Goal: Task Accomplishment & Management: Manage account settings

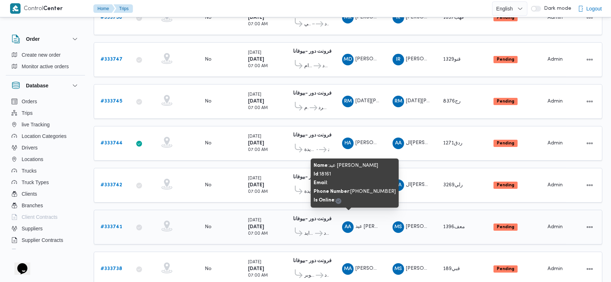
scroll to position [277, 0]
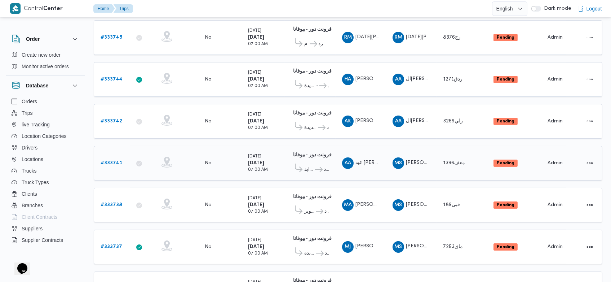
click at [115, 160] on b "# 333741" at bounding box center [112, 162] width 22 height 5
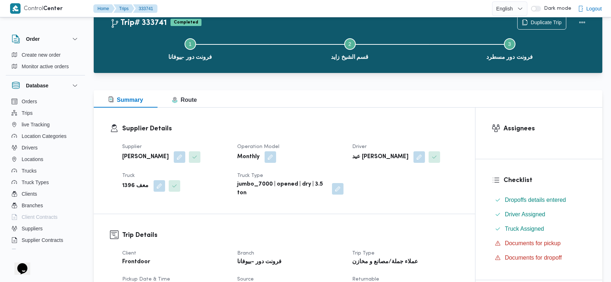
scroll to position [14, 0]
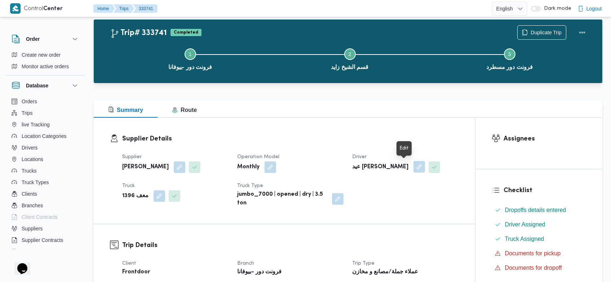
click at [414, 170] on button "button" at bounding box center [420, 167] width 12 height 12
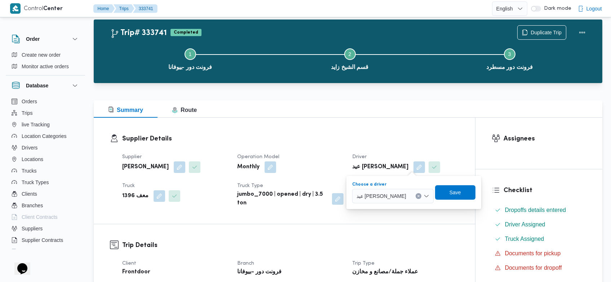
click at [417, 194] on button "Clear input" at bounding box center [419, 196] width 6 height 6
type input "l"
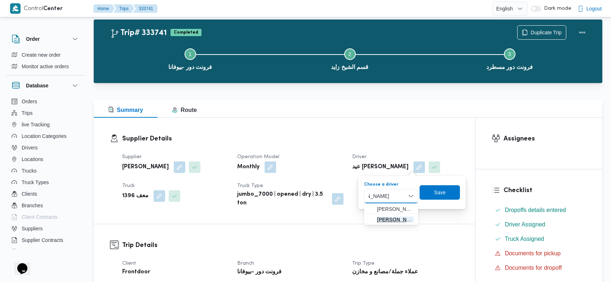
type input "محمد عي"
click at [394, 221] on span "محمد عي د ابوالعلا جاد" at bounding box center [395, 219] width 37 height 9
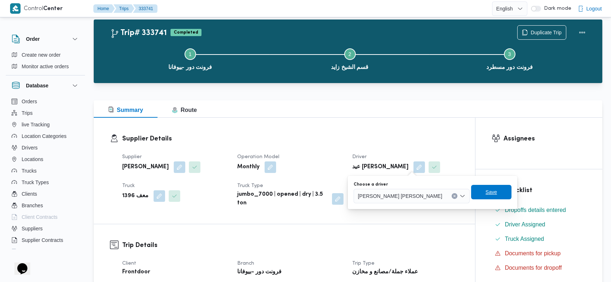
click at [471, 194] on span "Save" at bounding box center [491, 192] width 40 height 14
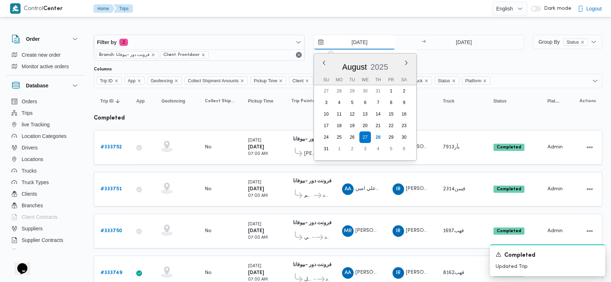
click at [348, 39] on input "27/8/2025" at bounding box center [355, 42] width 82 height 14
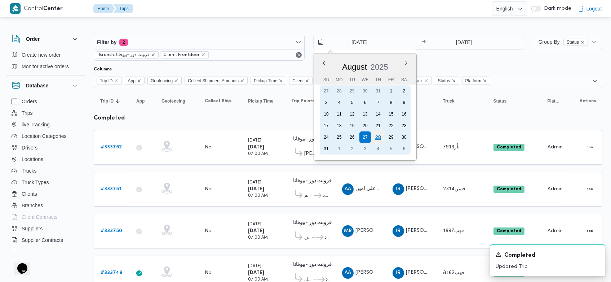
click at [381, 138] on div "28" at bounding box center [378, 137] width 14 height 14
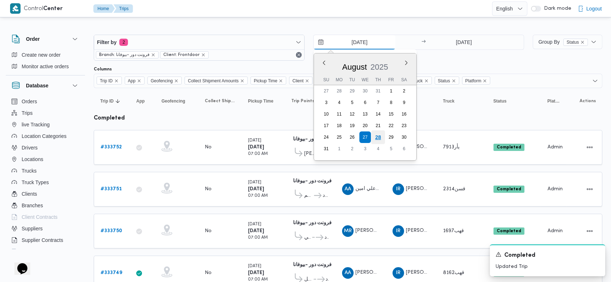
type input "[DATE]"
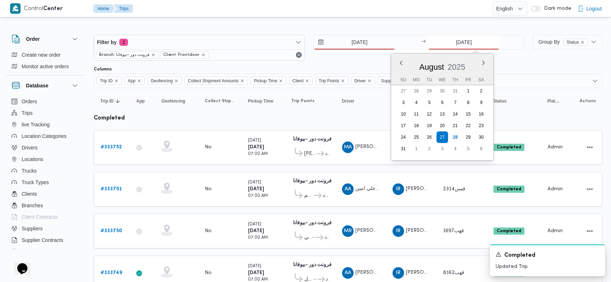
click at [456, 39] on input "27/8/2025" at bounding box center [464, 42] width 72 height 14
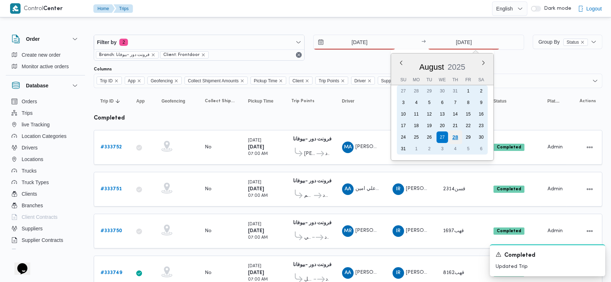
click at [456, 134] on div "28" at bounding box center [456, 137] width 14 height 14
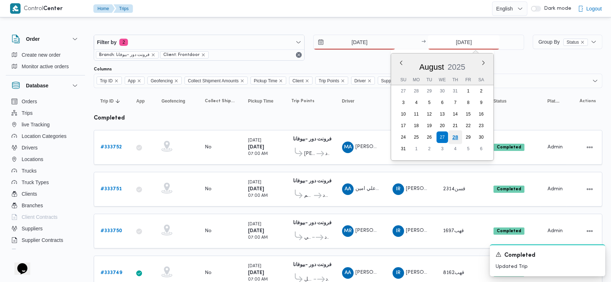
type input "[DATE]"
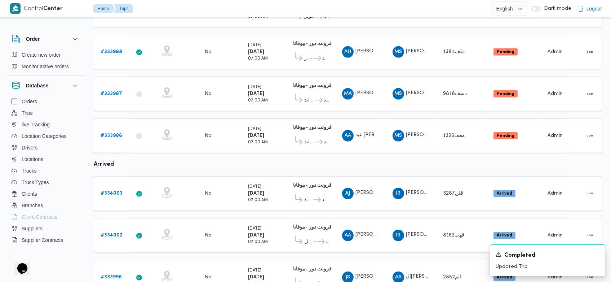
scroll to position [698, 0]
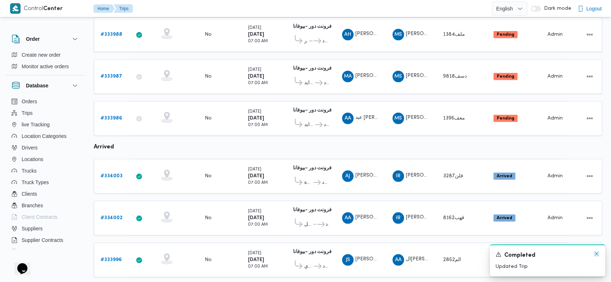
click at [594, 254] on icon "Dismiss toast" at bounding box center [597, 254] width 6 height 6
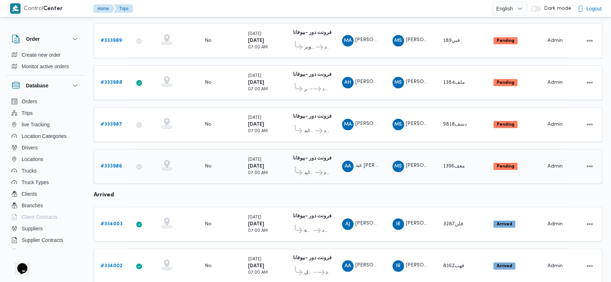
scroll to position [648, 0]
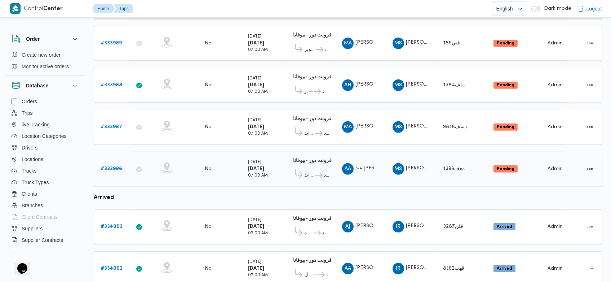
click at [116, 166] on b "# 333986" at bounding box center [112, 168] width 22 height 5
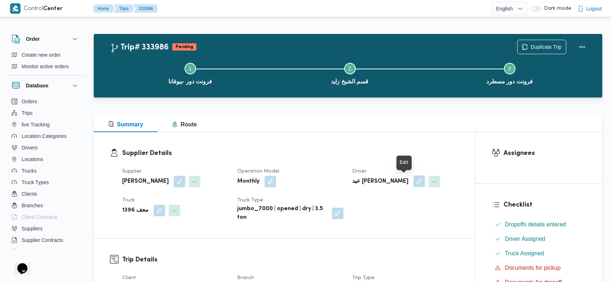
click at [414, 179] on button "button" at bounding box center [420, 181] width 12 height 12
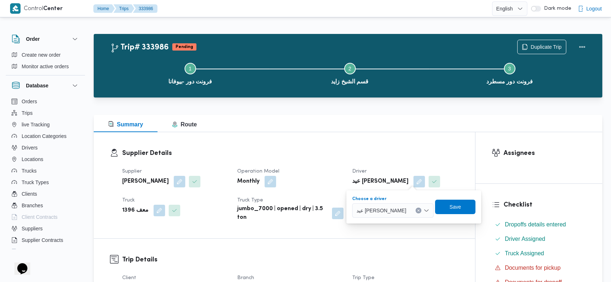
click at [416, 210] on button "Clear input" at bounding box center [419, 210] width 6 height 6
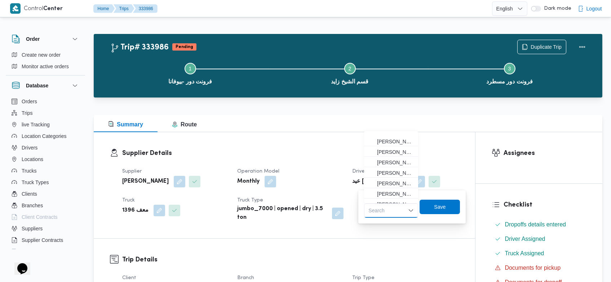
scroll to position [190, 0]
click at [398, 208] on div "Search" at bounding box center [391, 210] width 54 height 14
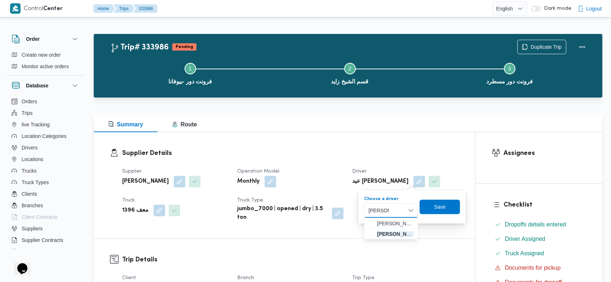
type input "محمد عي"
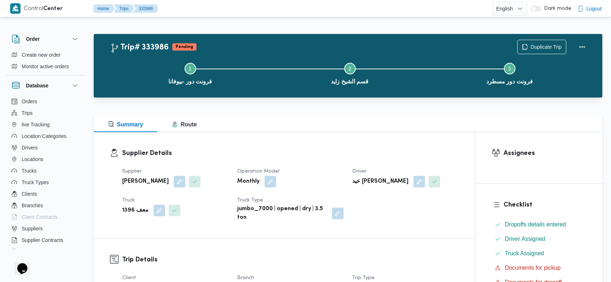
click at [414, 184] on button "button" at bounding box center [420, 181] width 12 height 12
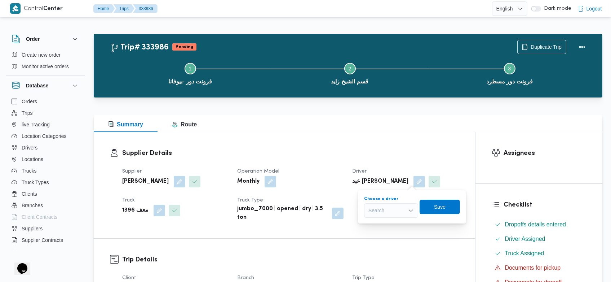
click at [408, 208] on icon "Open list of options" at bounding box center [411, 210] width 6 height 6
type input "محمد عيد"
click at [401, 221] on span "محمد عيد ابوالعلا جاد" at bounding box center [395, 223] width 37 height 9
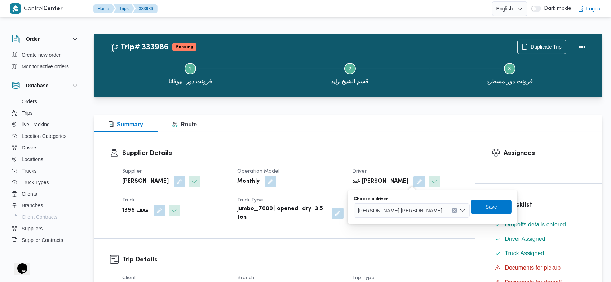
click at [455, 214] on div "Choose a driver محمد عيد ابوالعلا جاد Save" at bounding box center [432, 206] width 159 height 23
click at [471, 212] on span "Save" at bounding box center [491, 206] width 40 height 14
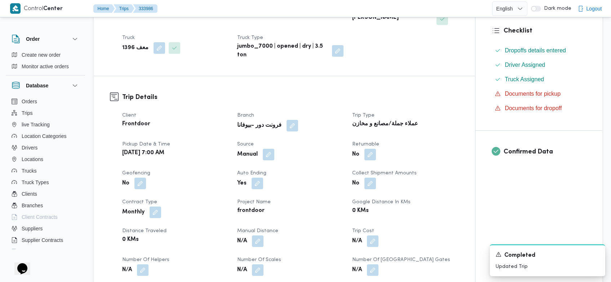
scroll to position [175, 0]
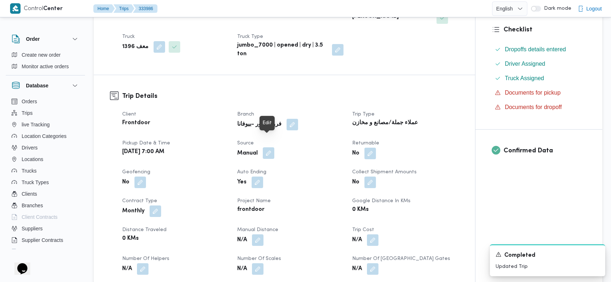
click at [269, 147] on button "button" at bounding box center [269, 153] width 12 height 12
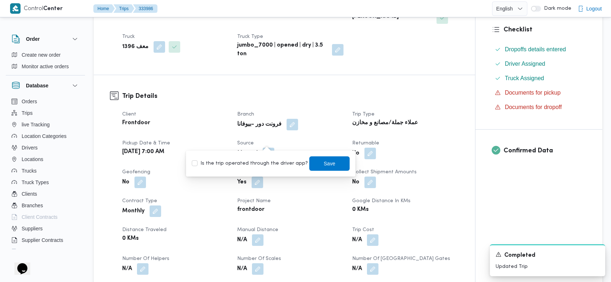
click at [250, 163] on label "Is the trip operated through the driver app?" at bounding box center [250, 163] width 116 height 9
checkbox input "true"
click at [324, 161] on span "Save" at bounding box center [330, 163] width 12 height 9
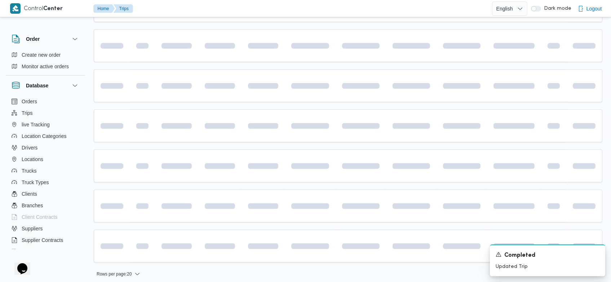
scroll to position [674, 0]
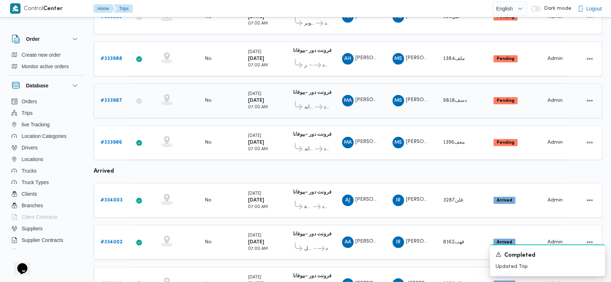
click at [119, 98] on b "# 333987" at bounding box center [112, 100] width 22 height 5
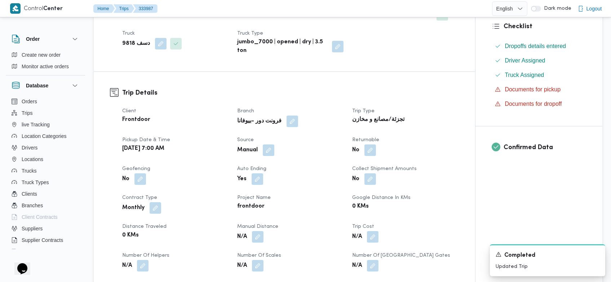
scroll to position [145, 0]
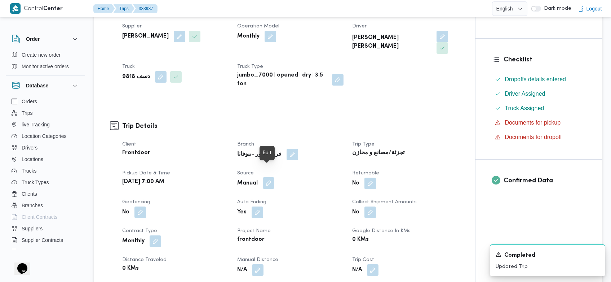
click at [273, 177] on button "button" at bounding box center [269, 183] width 12 height 12
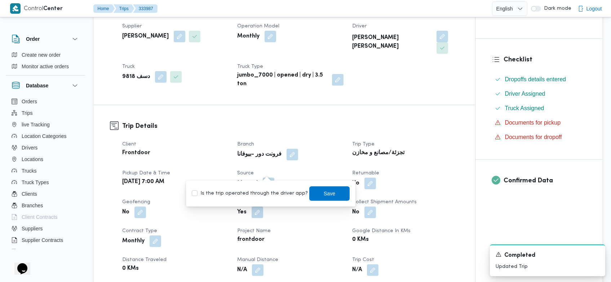
click at [256, 190] on label "Is the trip operated through the driver app?" at bounding box center [250, 193] width 116 height 9
checkbox input "true"
click at [324, 194] on span "Save" at bounding box center [330, 193] width 12 height 9
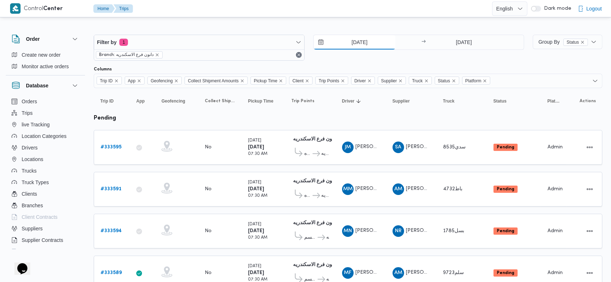
click at [346, 41] on input "[DATE]" at bounding box center [355, 42] width 82 height 14
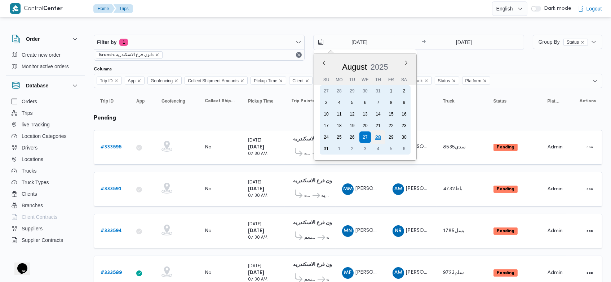
click at [380, 139] on div "28" at bounding box center [378, 137] width 14 height 14
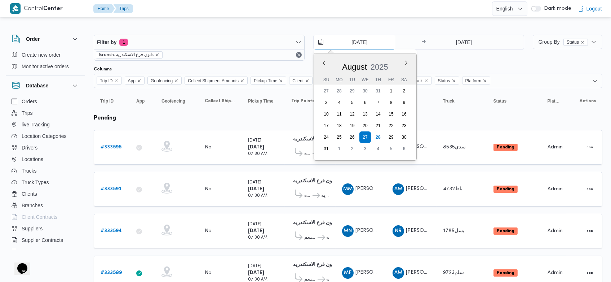
type input "[DATE]"
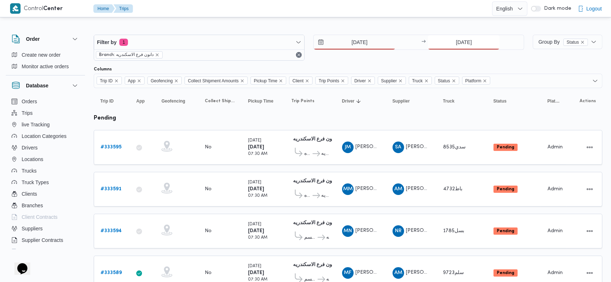
click at [454, 41] on input "27/8/2025" at bounding box center [464, 42] width 72 height 14
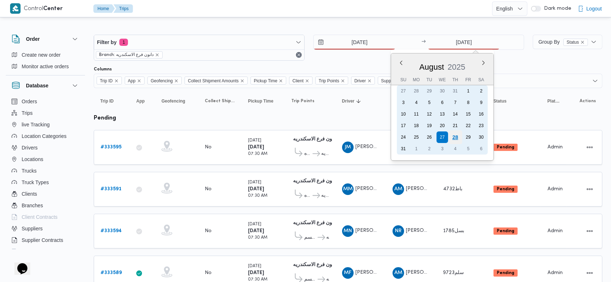
click at [455, 137] on div "28" at bounding box center [456, 137] width 14 height 14
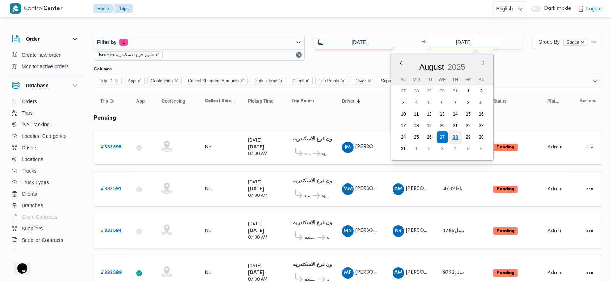
type input "[DATE]"
click at [345, 38] on input "[DATE]" at bounding box center [355, 42] width 82 height 14
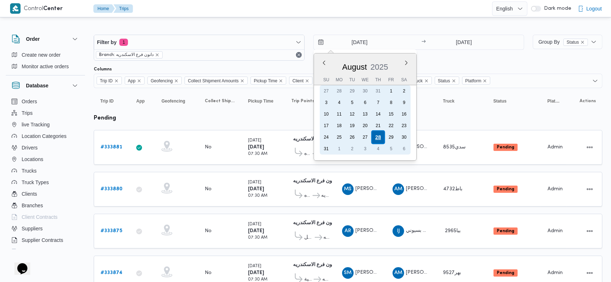
click at [381, 135] on div "28" at bounding box center [378, 137] width 14 height 14
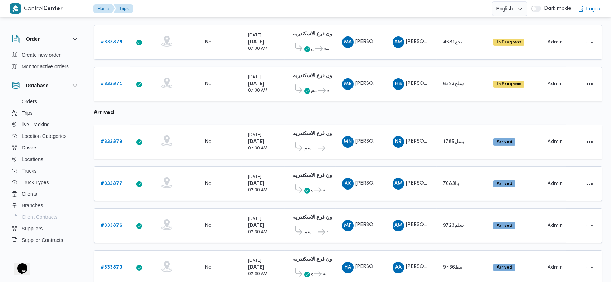
scroll to position [325, 0]
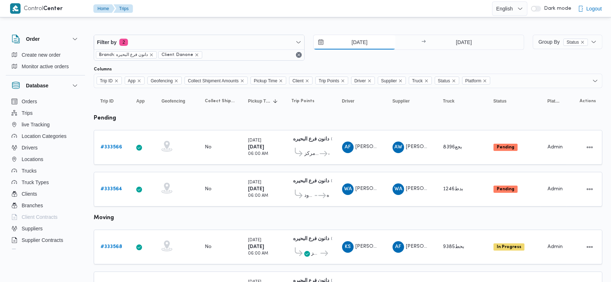
click at [349, 44] on input "[DATE]" at bounding box center [355, 42] width 82 height 14
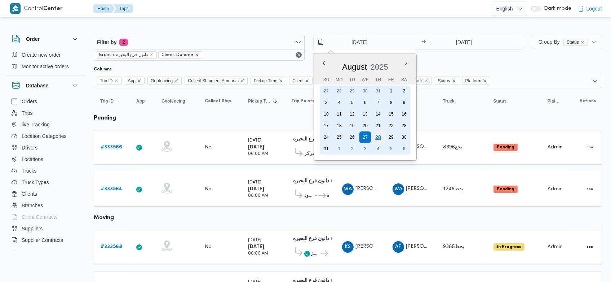
click at [377, 141] on div "28" at bounding box center [378, 137] width 14 height 14
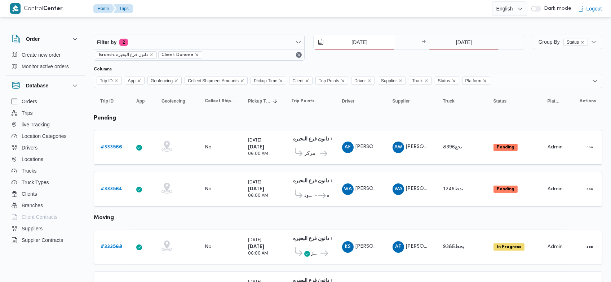
type input "[DATE]"
click at [452, 44] on input "27/8/2025" at bounding box center [464, 42] width 72 height 14
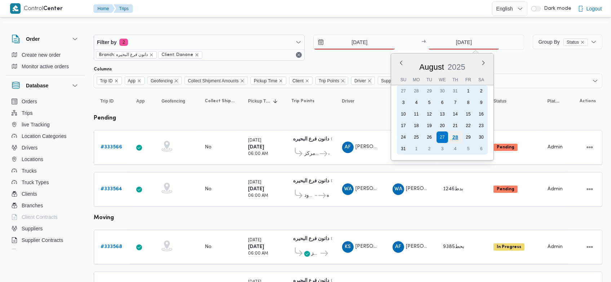
click at [453, 136] on div "28" at bounding box center [456, 137] width 14 height 14
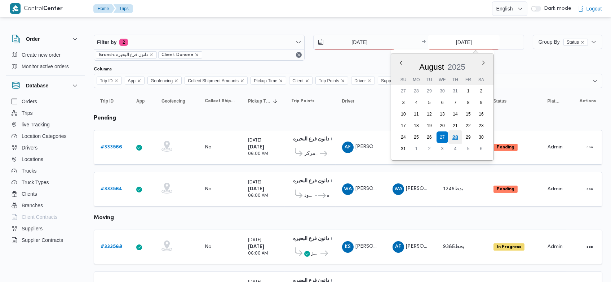
type input "[DATE]"
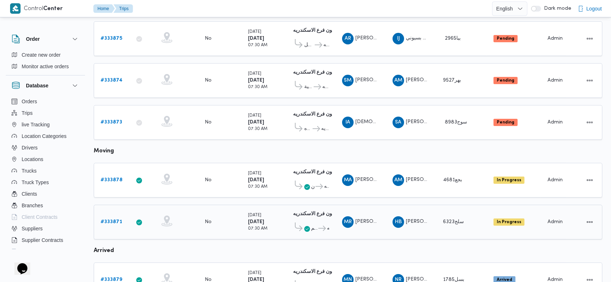
scroll to position [189, 0]
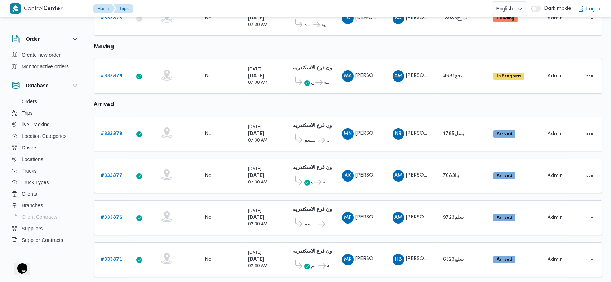
scroll to position [248, 0]
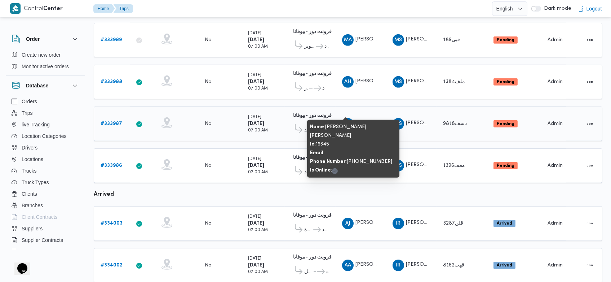
scroll to position [649, 0]
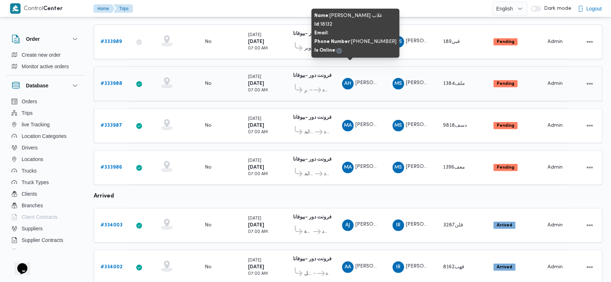
click at [361, 81] on span "[PERSON_NAME] غلاب" at bounding box center [382, 83] width 53 height 5
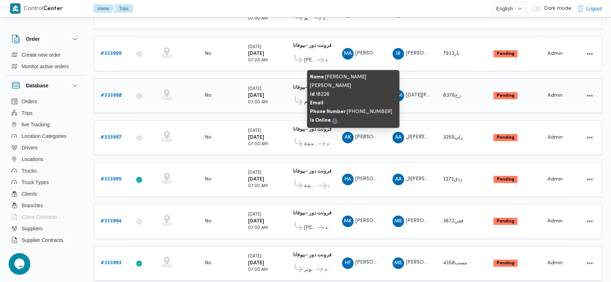
scroll to position [258, 0]
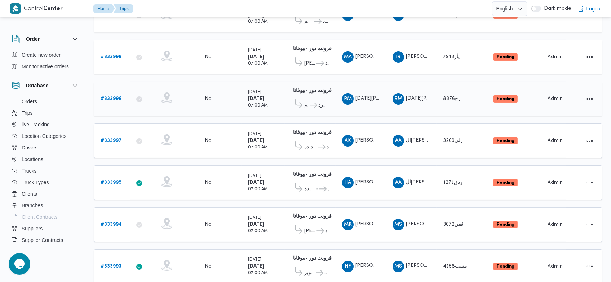
click at [365, 90] on div "RM رمضان محمد محمد عبدالمنعم" at bounding box center [360, 98] width 43 height 17
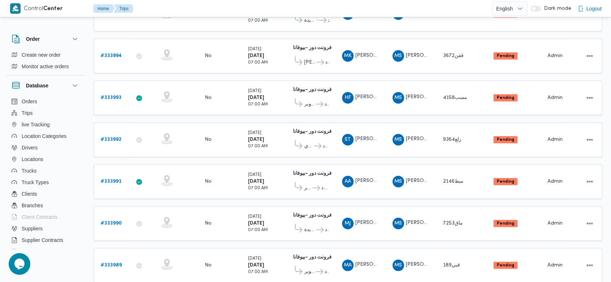
scroll to position [698, 0]
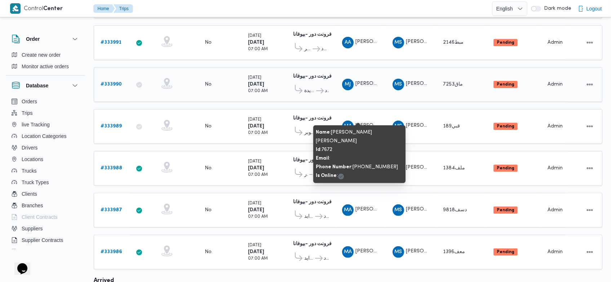
scroll to position [523, 0]
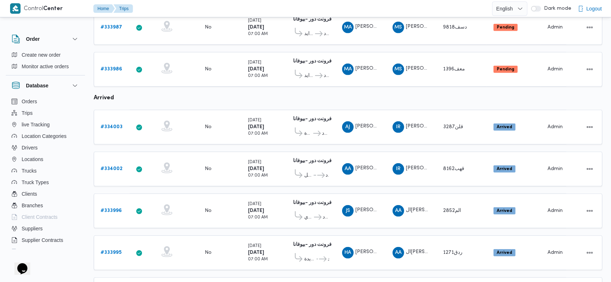
scroll to position [698, 0]
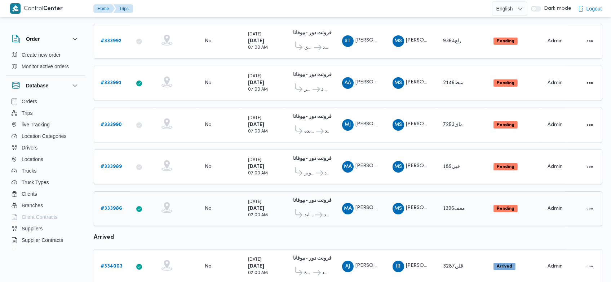
scroll to position [483, 0]
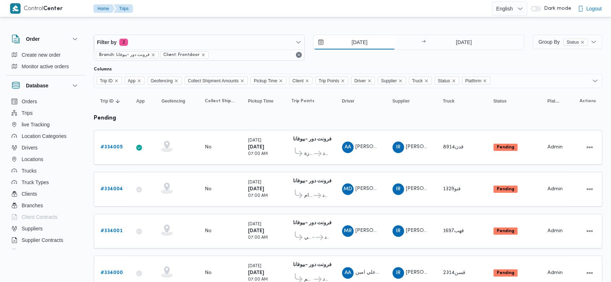
click at [347, 41] on input "[DATE]" at bounding box center [355, 42] width 82 height 14
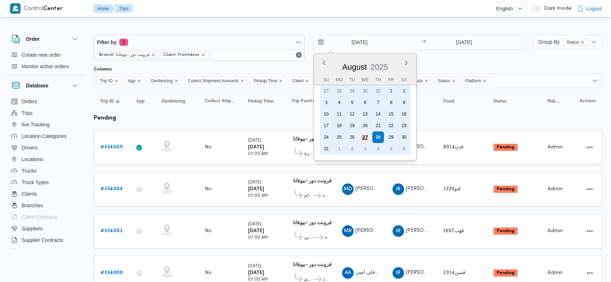
click at [364, 135] on div "27" at bounding box center [365, 137] width 14 height 14
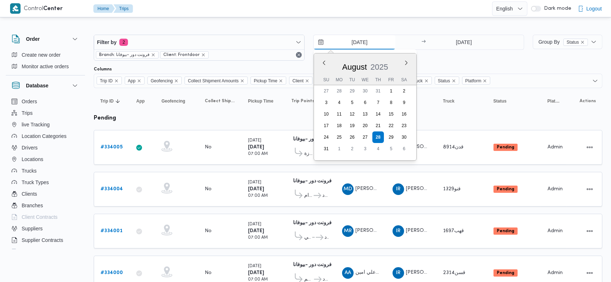
type input "[DATE]"
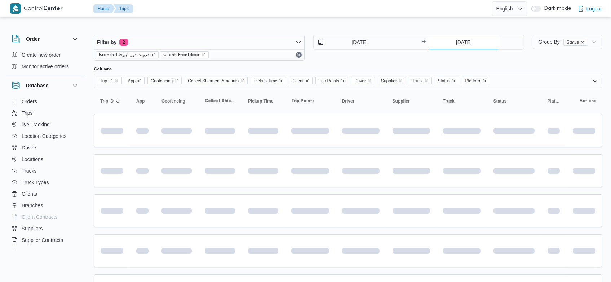
click at [452, 45] on input "[DATE]" at bounding box center [464, 42] width 72 height 14
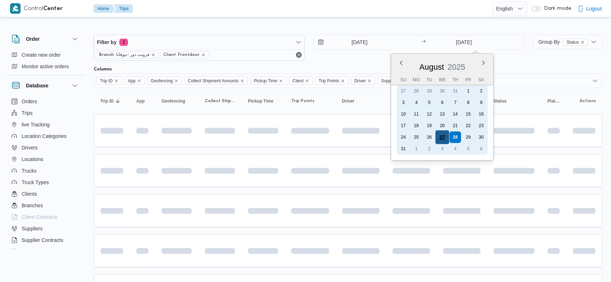
click at [441, 133] on div "27" at bounding box center [443, 137] width 14 height 14
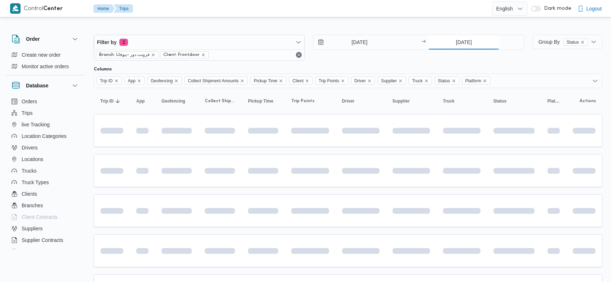
type input "27/8/2025"
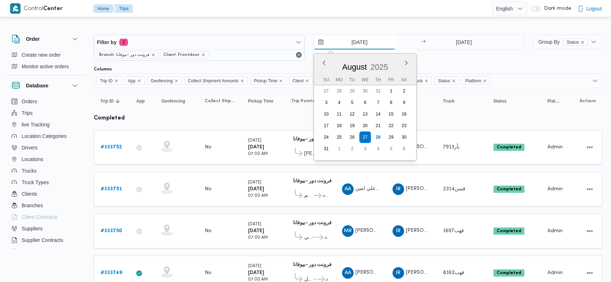
click at [347, 39] on input "27/8/2025" at bounding box center [355, 42] width 82 height 14
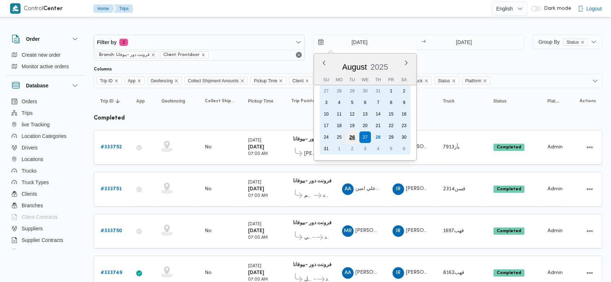
click at [354, 135] on div "26" at bounding box center [353, 137] width 14 height 14
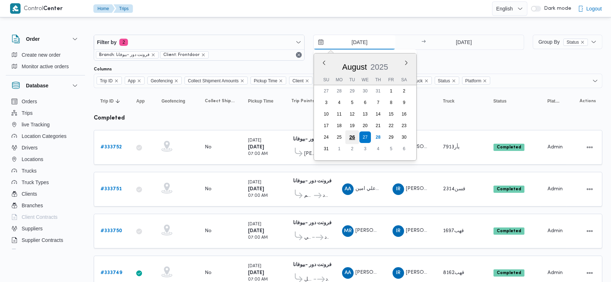
type input "26/8/2025"
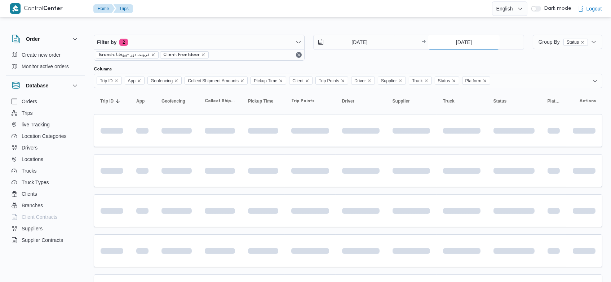
click at [452, 45] on input "27/8/2025" at bounding box center [464, 42] width 72 height 14
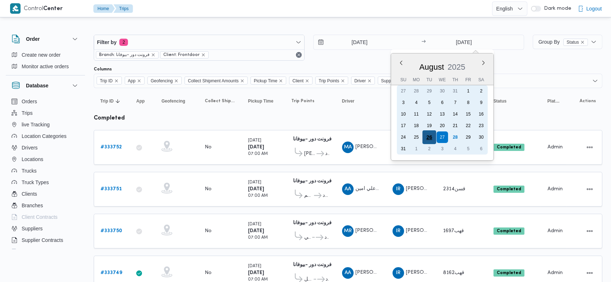
click at [428, 136] on div "26" at bounding box center [430, 137] width 14 height 14
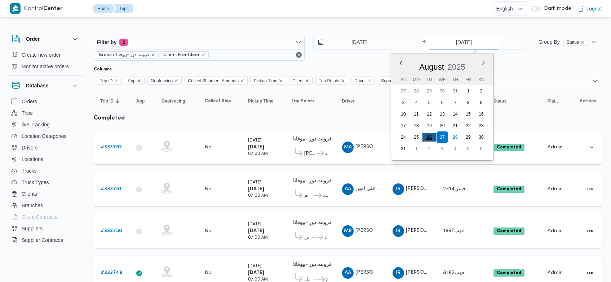
type input "26/8/2025"
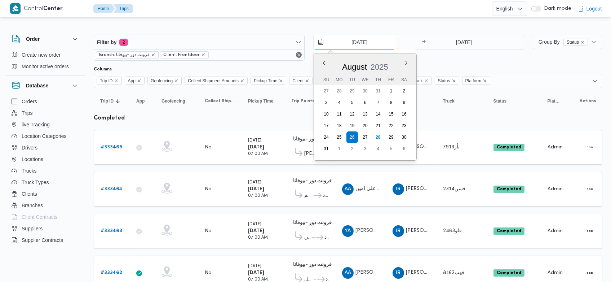
click at [346, 40] on input "26/8/2025" at bounding box center [355, 42] width 82 height 14
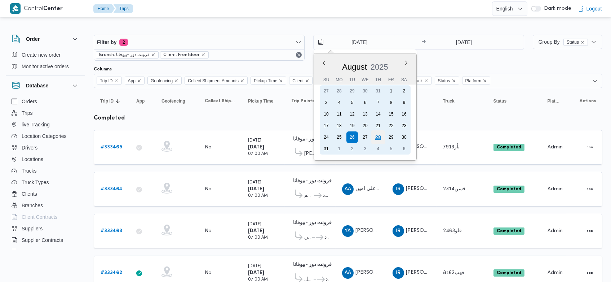
click at [381, 133] on div "28" at bounding box center [378, 137] width 14 height 14
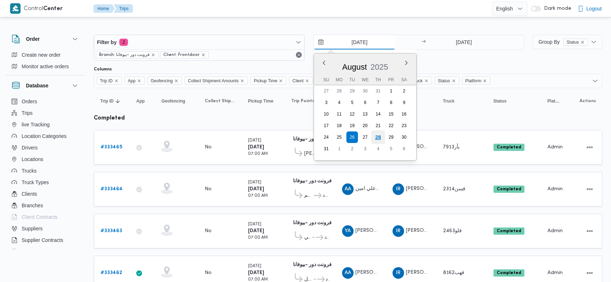
type input "28/8/2025"
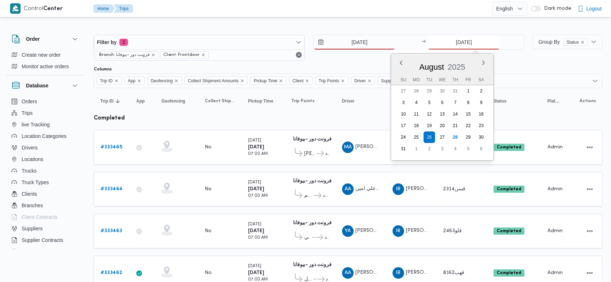
click at [454, 44] on input "26/8/2025" at bounding box center [464, 42] width 72 height 14
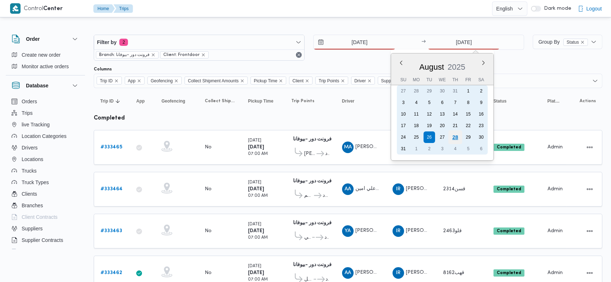
click at [459, 138] on div "28" at bounding box center [456, 137] width 14 height 14
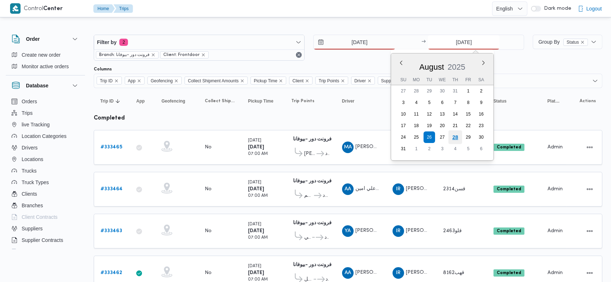
type input "28/8/2025"
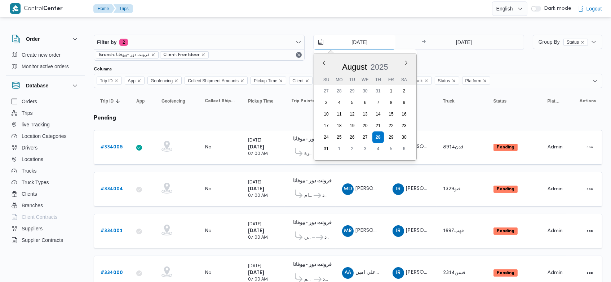
click at [346, 38] on input "28/8/2025" at bounding box center [355, 42] width 82 height 14
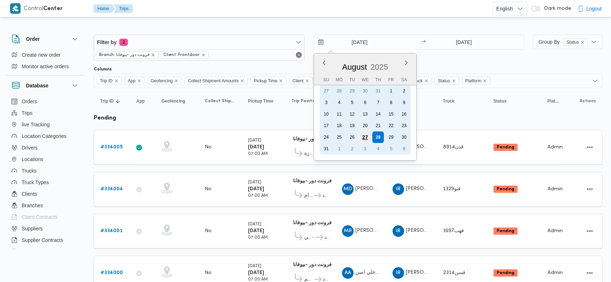
click at [367, 136] on div "27" at bounding box center [365, 137] width 14 height 14
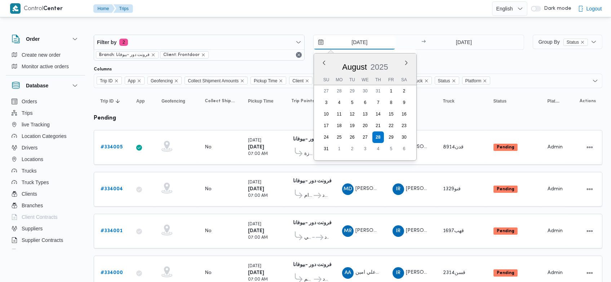
type input "27/8/2025"
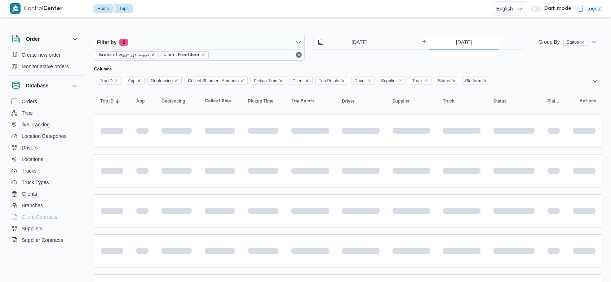
click at [450, 46] on input "28/8/2025" at bounding box center [464, 42] width 72 height 14
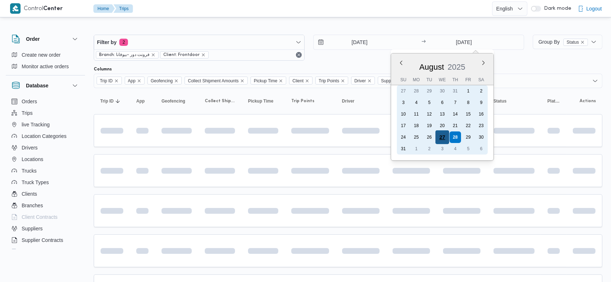
click at [442, 138] on div "27" at bounding box center [443, 137] width 14 height 14
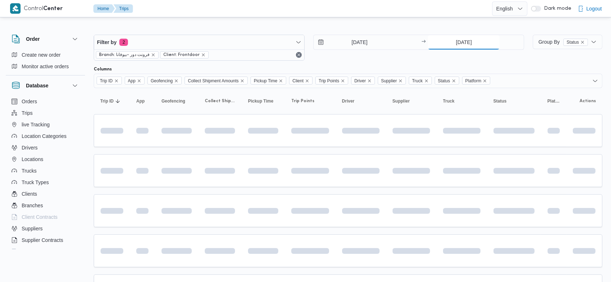
type input "27/8/2025"
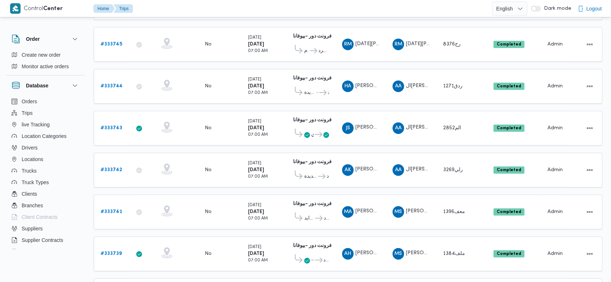
scroll to position [408, 0]
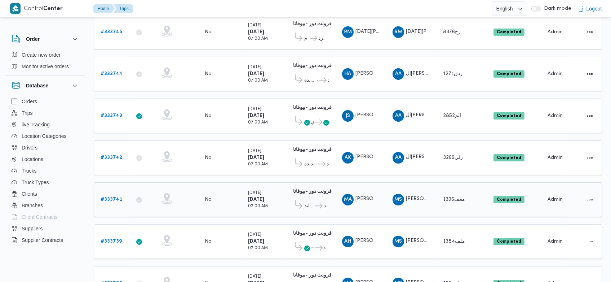
click at [115, 197] on b "# 333741" at bounding box center [112, 199] width 22 height 5
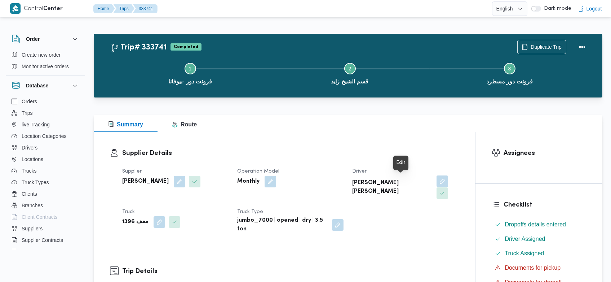
click at [437, 178] on button "button" at bounding box center [443, 181] width 12 height 12
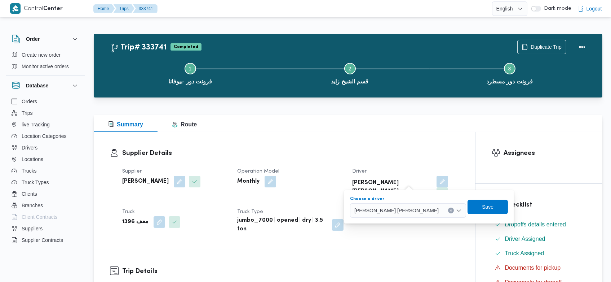
click at [412, 207] on div "محمد عيد ابوالعلا جاد" at bounding box center [408, 210] width 116 height 14
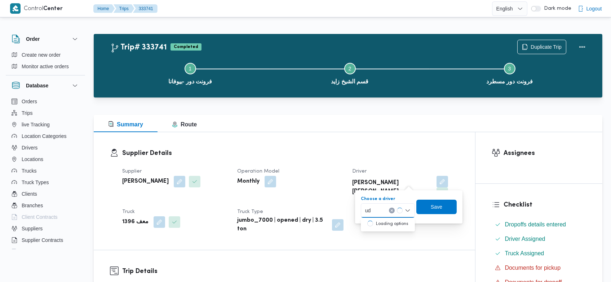
type input "u"
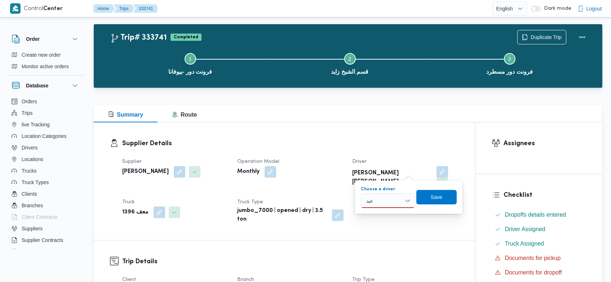
scroll to position [9, 0]
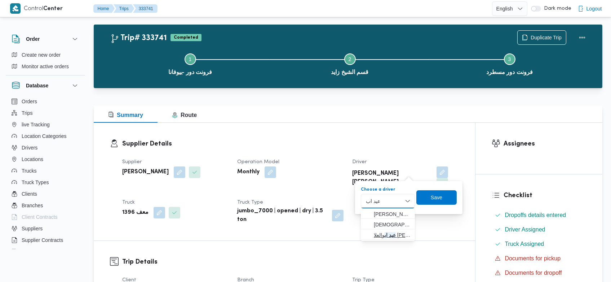
type input "عيد اب"
click at [391, 236] on span "عيد اب والعلا جاد ابوالعلا" at bounding box center [392, 234] width 37 height 9
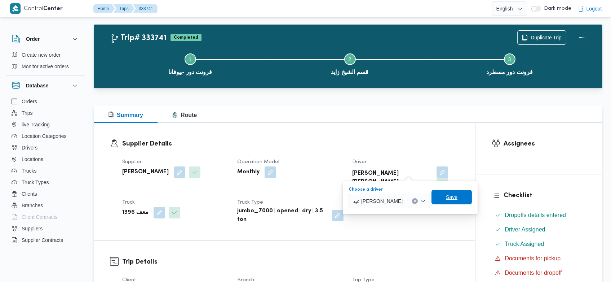
click at [450, 198] on span "Save" at bounding box center [452, 197] width 12 height 9
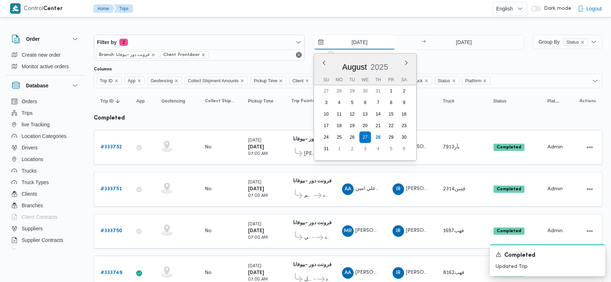
click at [348, 40] on input "27/8/2025" at bounding box center [355, 42] width 82 height 14
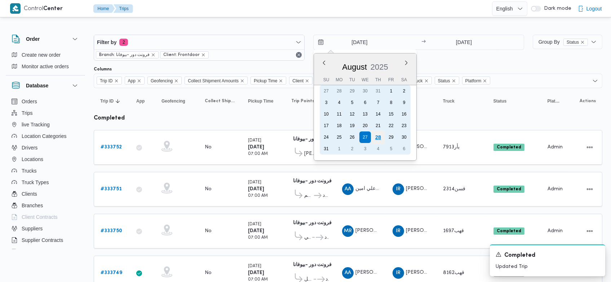
click at [381, 135] on div "28" at bounding box center [378, 137] width 14 height 14
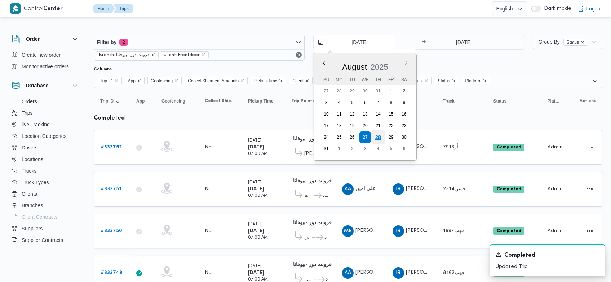
type input "28/8/2025"
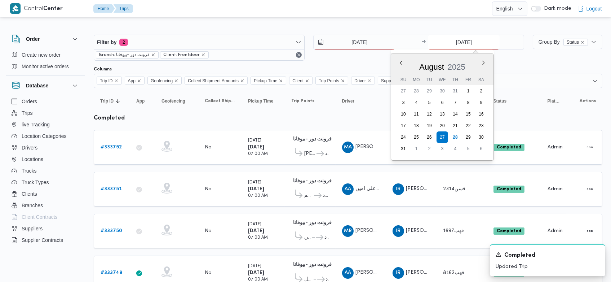
click at [451, 35] on input "27/8/2025" at bounding box center [464, 42] width 72 height 14
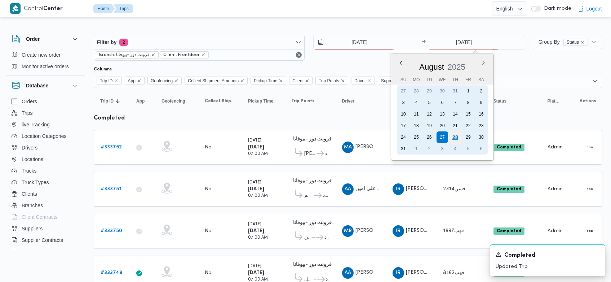
click at [455, 135] on div "28" at bounding box center [456, 137] width 14 height 14
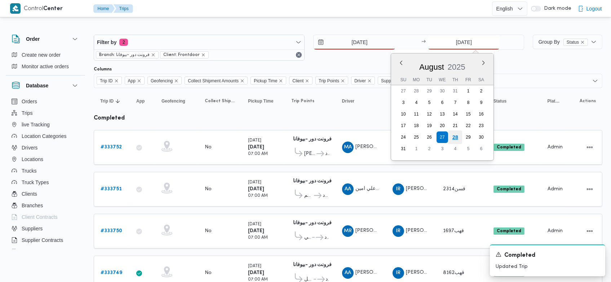
type input "28/8/2025"
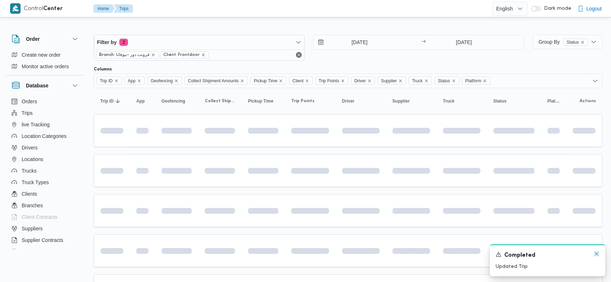
click at [598, 252] on icon "Dismiss toast" at bounding box center [597, 254] width 4 height 4
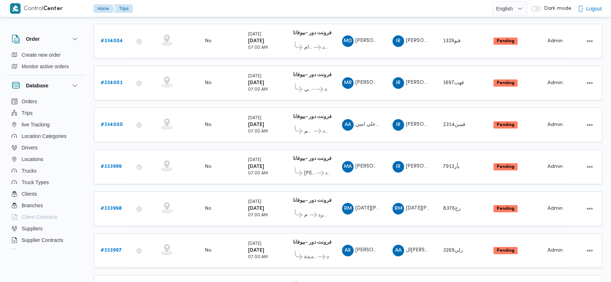
scroll to position [283, 0]
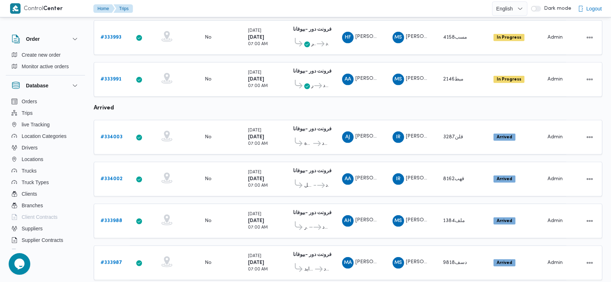
scroll to position [714, 0]
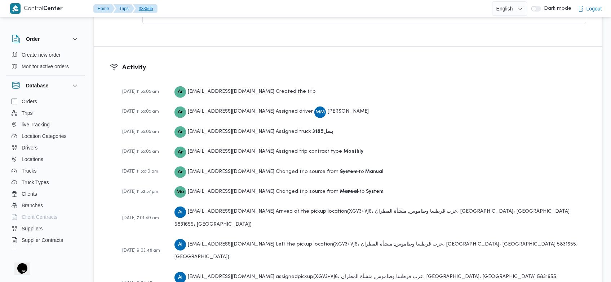
scroll to position [1066, 0]
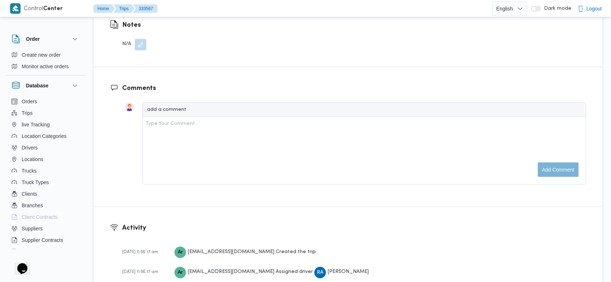
scroll to position [1086, 0]
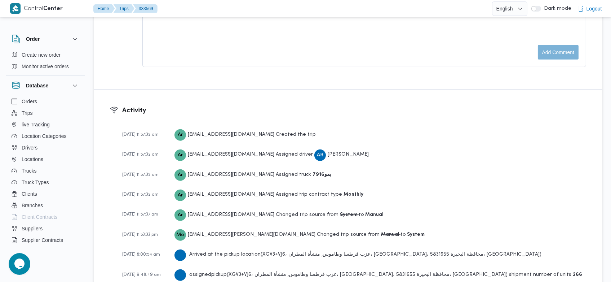
scroll to position [1127, 0]
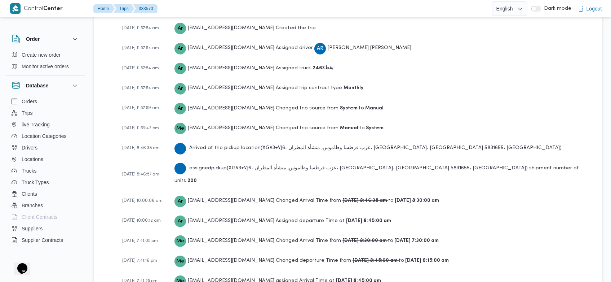
scroll to position [1147, 0]
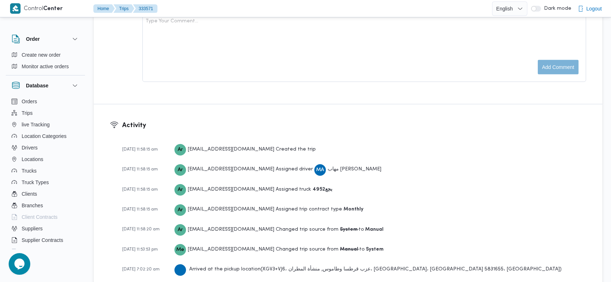
scroll to position [1066, 0]
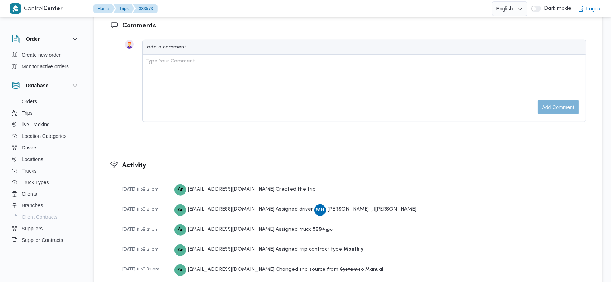
scroll to position [1066, 0]
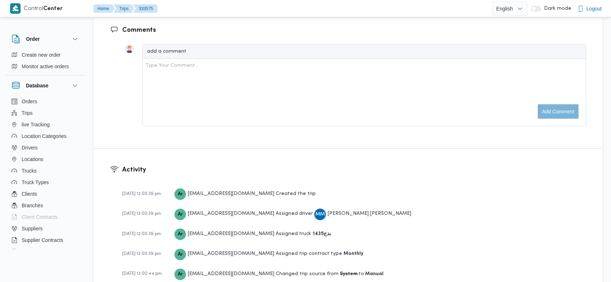
scroll to position [1066, 0]
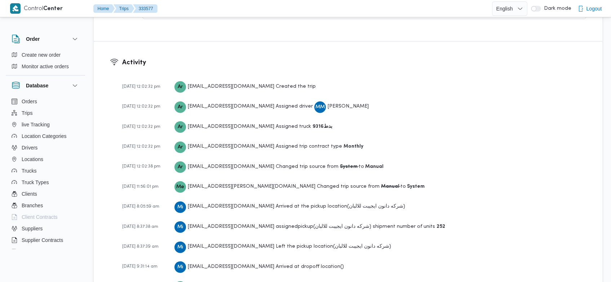
scroll to position [1127, 0]
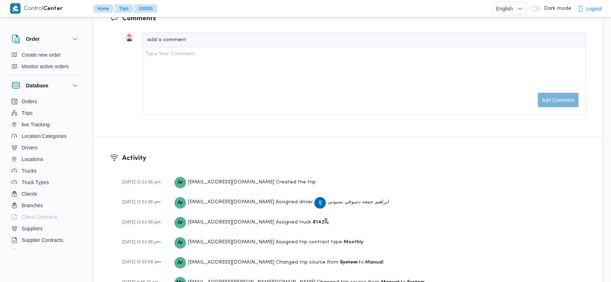
scroll to position [1086, 0]
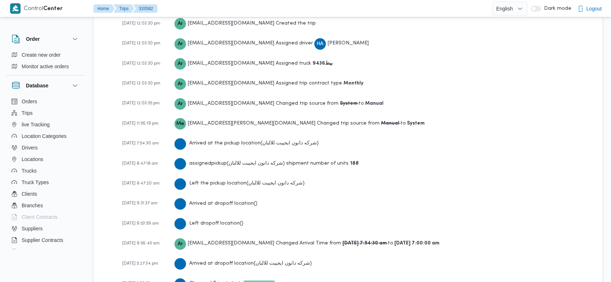
scroll to position [1127, 0]
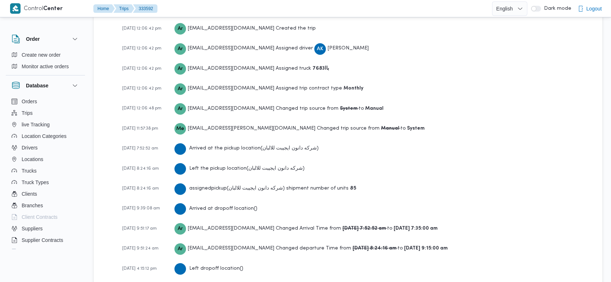
scroll to position [1147, 0]
